Goal: Transaction & Acquisition: Purchase product/service

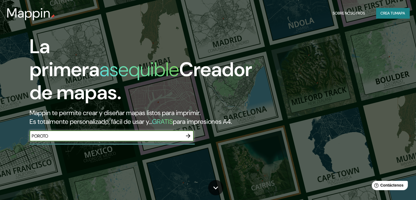
type input "POROTO"
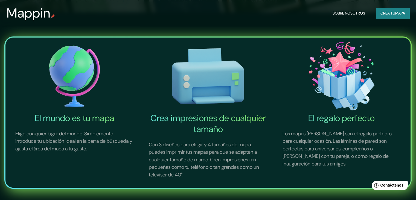
scroll to position [164, 0]
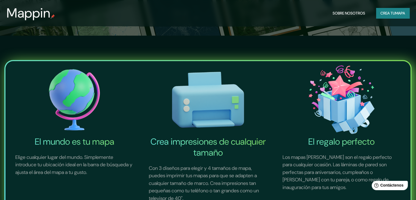
click at [80, 112] on img at bounding box center [74, 99] width 131 height 73
click at [71, 103] on img at bounding box center [74, 99] width 131 height 73
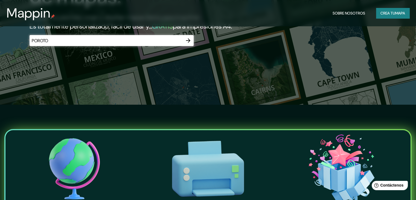
scroll to position [55, 0]
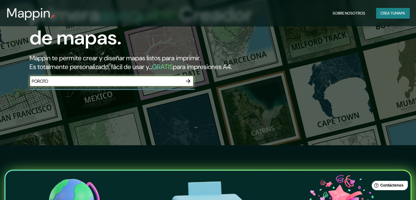
click at [79, 84] on input "POROTO" at bounding box center [106, 81] width 153 height 6
click at [188, 84] on icon "button" at bounding box center [188, 81] width 7 height 7
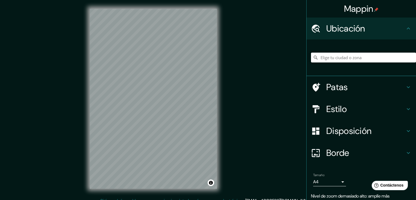
click at [340, 55] on input "Elige tu ciudad o zona" at bounding box center [363, 58] width 105 height 10
click at [326, 54] on input "Elige tu ciudad o zona" at bounding box center [363, 58] width 105 height 10
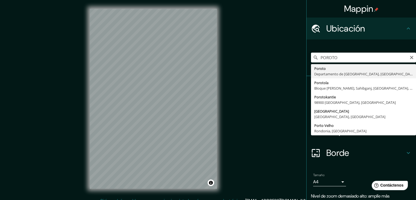
type input "Poroto, Departamento de La Libertad, Perú"
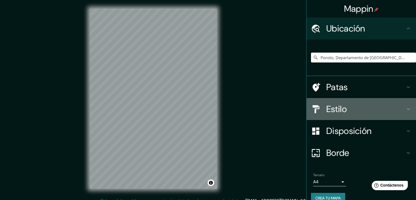
click at [344, 106] on h4 "Estilo" at bounding box center [365, 108] width 79 height 11
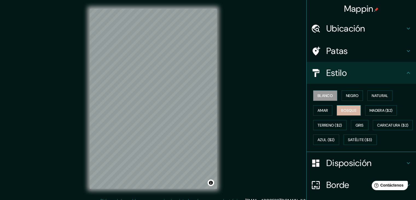
click at [341, 108] on font "Bosque" at bounding box center [348, 110] width 15 height 5
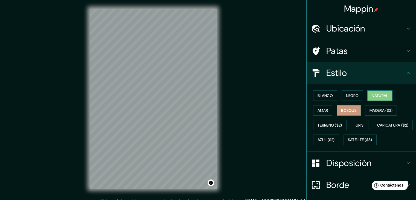
click at [373, 98] on font "Natural" at bounding box center [380, 95] width 16 height 7
click at [348, 142] on font "Satélite ($3)" at bounding box center [360, 139] width 24 height 5
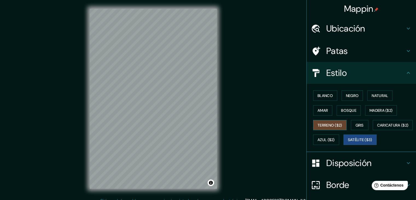
click at [328, 125] on font "Terreno ($2)" at bounding box center [329, 125] width 25 height 5
click at [318, 111] on font "Amar" at bounding box center [322, 110] width 10 height 5
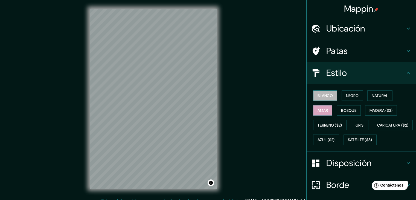
click at [319, 97] on font "Blanco" at bounding box center [324, 95] width 15 height 5
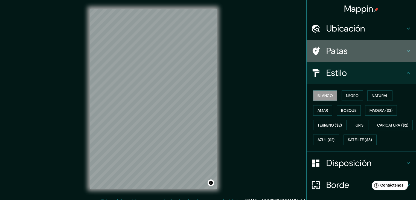
click at [345, 59] on div "Patas" at bounding box center [361, 51] width 109 height 22
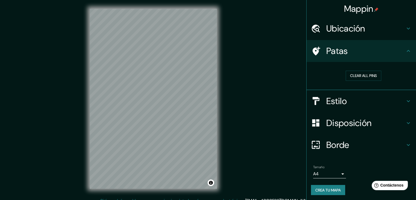
click at [334, 32] on font "Ubicación" at bounding box center [345, 28] width 39 height 11
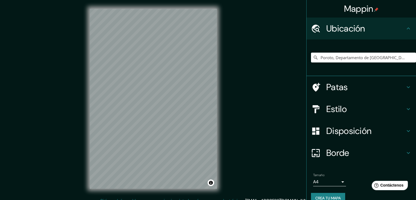
click at [359, 129] on font "Disposición" at bounding box center [348, 130] width 45 height 11
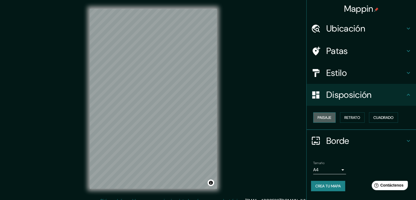
click at [330, 116] on font "Paisaje" at bounding box center [324, 117] width 14 height 5
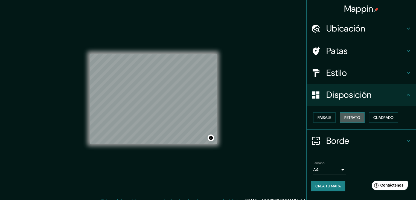
click at [354, 116] on font "Retrato" at bounding box center [352, 117] width 16 height 5
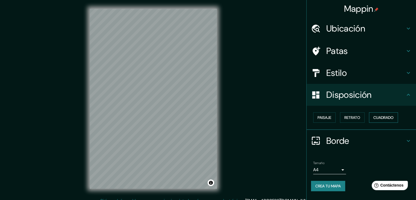
click at [375, 118] on font "Cuadrado" at bounding box center [383, 117] width 20 height 5
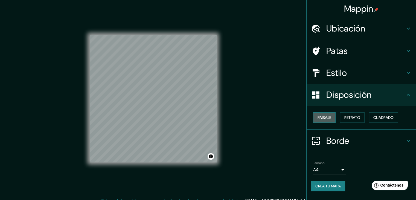
click at [324, 117] on font "Paisaje" at bounding box center [324, 117] width 14 height 5
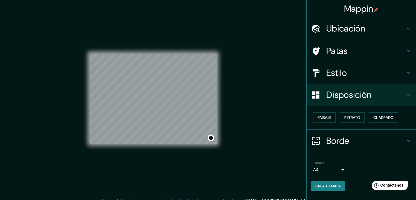
click at [334, 67] on font "Estilo" at bounding box center [336, 72] width 21 height 11
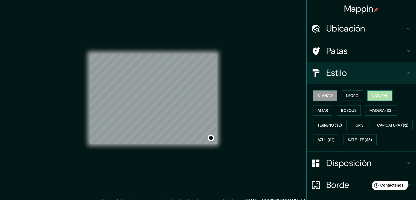
click at [375, 97] on font "Natural" at bounding box center [380, 95] width 16 height 5
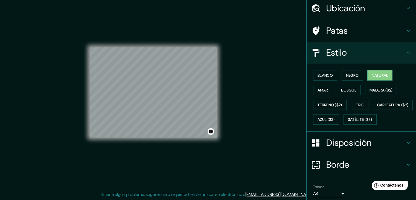
scroll to position [55, 0]
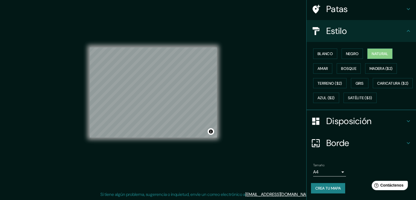
click at [324, 187] on font "Crea tu mapa" at bounding box center [327, 187] width 25 height 5
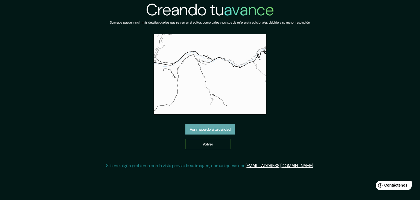
click at [221, 127] on font "Ver mapa de alta calidad" at bounding box center [210, 129] width 41 height 5
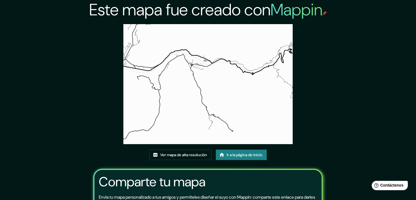
click at [210, 89] on img at bounding box center [207, 84] width 169 height 120
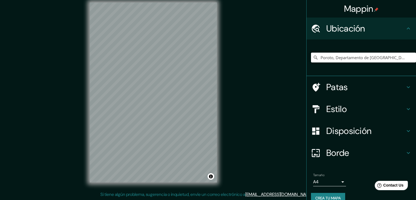
click at [334, 53] on input "Poroto, Departamento de La Libertad, Perú" at bounding box center [363, 58] width 105 height 10
click at [391, 61] on input "Poroto, Departamento de La Libertad, Perú" at bounding box center [363, 58] width 105 height 10
click at [399, 60] on input "Poroto, Departamento de La Libertad, Perú" at bounding box center [363, 58] width 105 height 10
click at [370, 57] on input "Poroto, Departamento de La Libertad, Perú" at bounding box center [363, 58] width 105 height 10
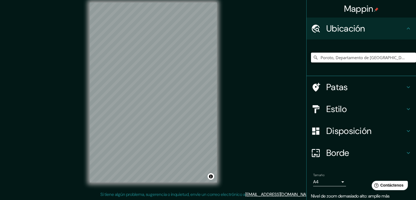
click at [370, 57] on input "Poroto, Departamento de La Libertad, Perú" at bounding box center [363, 58] width 105 height 10
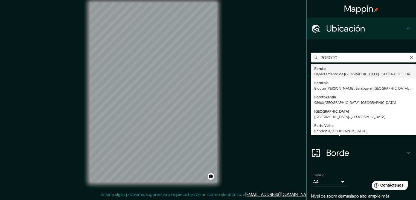
type input "Poroto, Departamento de La Libertad, Perú"
